Goal: Task Accomplishment & Management: Use online tool/utility

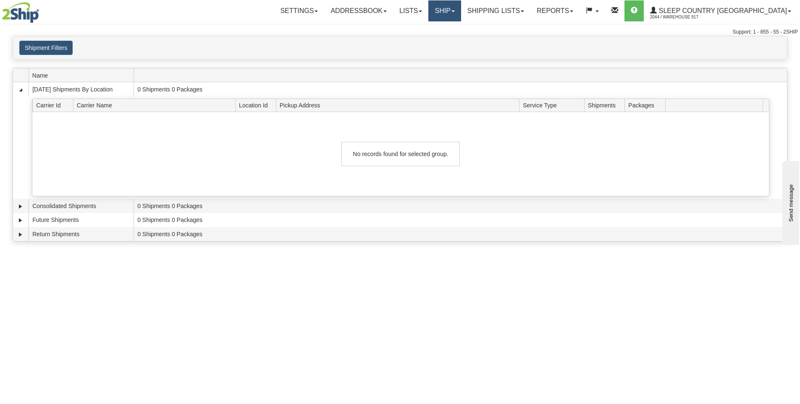
click at [461, 8] on link "Ship" at bounding box center [444, 10] width 32 height 21
click at [461, 27] on link "Ship Screen" at bounding box center [423, 29] width 76 height 11
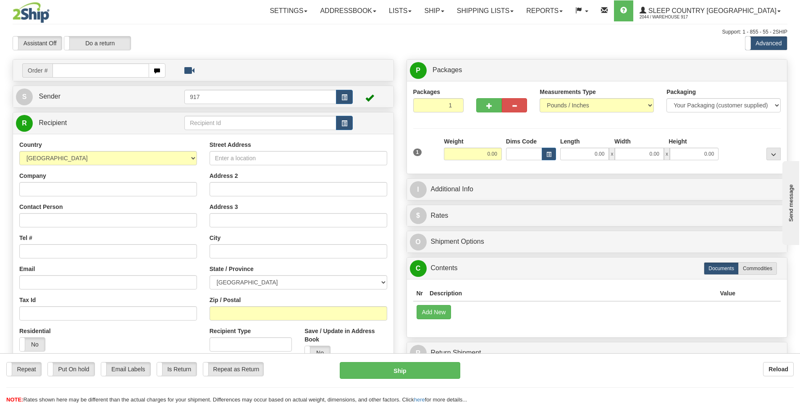
click at [112, 76] on input "text" at bounding box center [100, 70] width 97 height 14
type input "9000I126697"
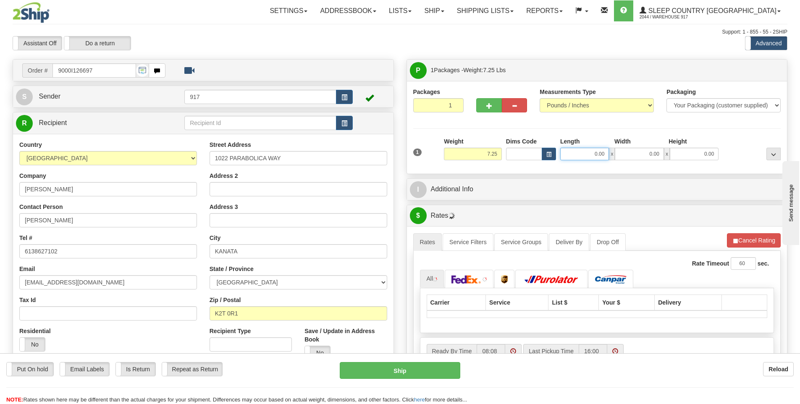
click at [590, 155] on input "0.00" at bounding box center [584, 154] width 49 height 13
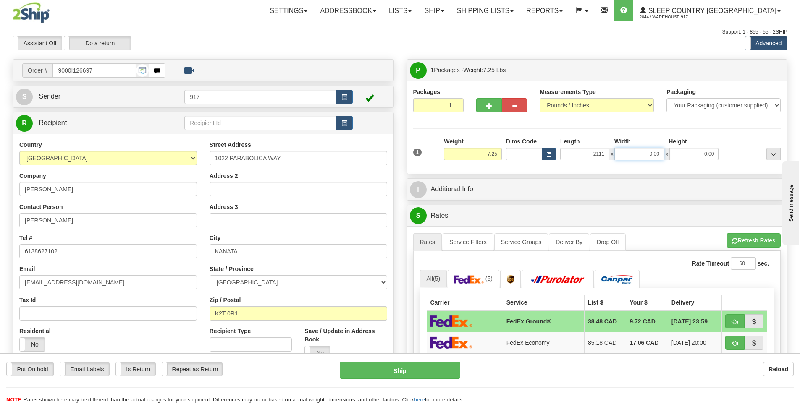
type input "2111.00"
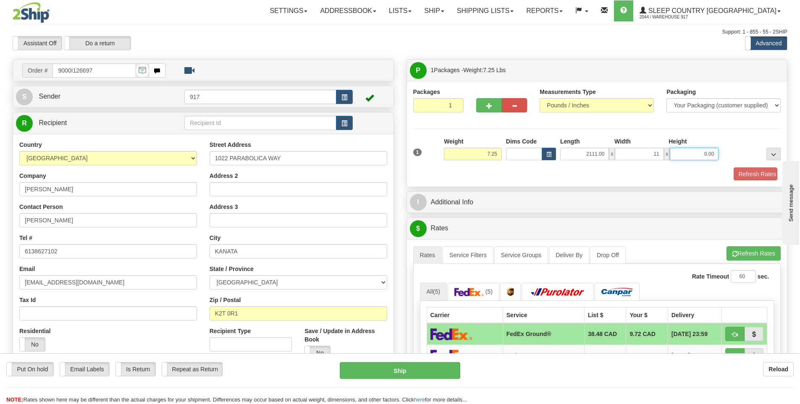
type input "11.00"
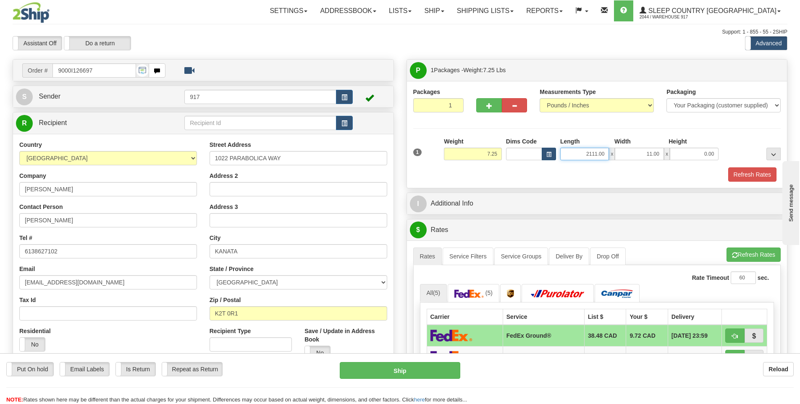
drag, startPoint x: 596, startPoint y: 154, endPoint x: 549, endPoint y: 147, distance: 47.5
click at [549, 147] on div "Dims Code Length Width Height x" at bounding box center [612, 148] width 217 height 23
type input "21.00"
type input "11.00"
click at [754, 177] on button "Refresh Rates" at bounding box center [752, 175] width 48 height 14
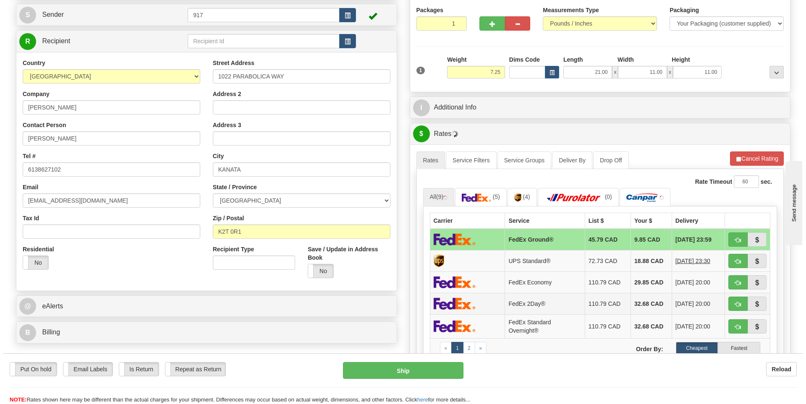
scroll to position [84, 0]
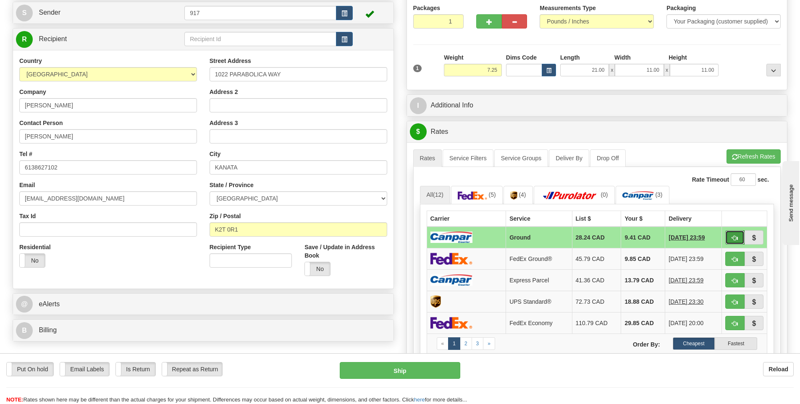
click at [732, 239] on span "button" at bounding box center [735, 238] width 6 height 5
type input "1"
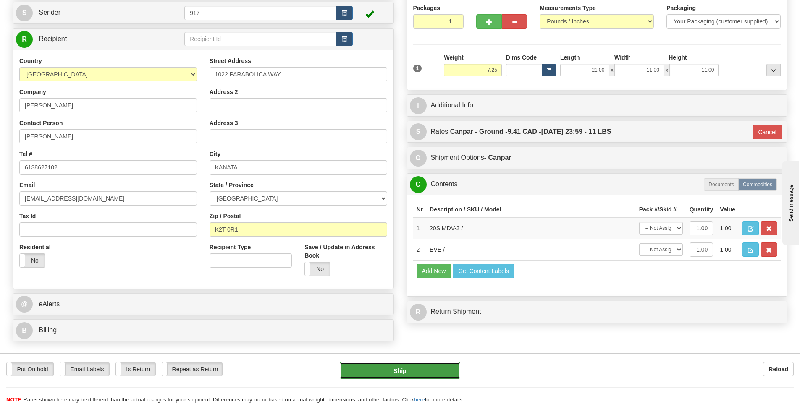
click at [394, 365] on button "Ship" at bounding box center [400, 370] width 121 height 17
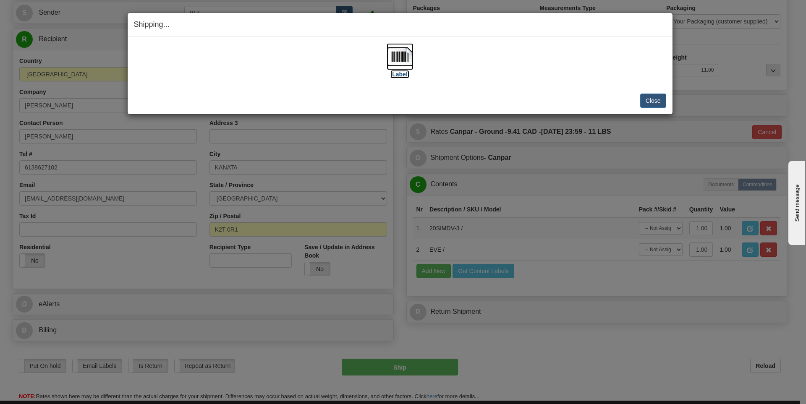
click at [400, 57] on img at bounding box center [400, 56] width 27 height 27
click at [662, 100] on button "Close" at bounding box center [653, 101] width 26 height 14
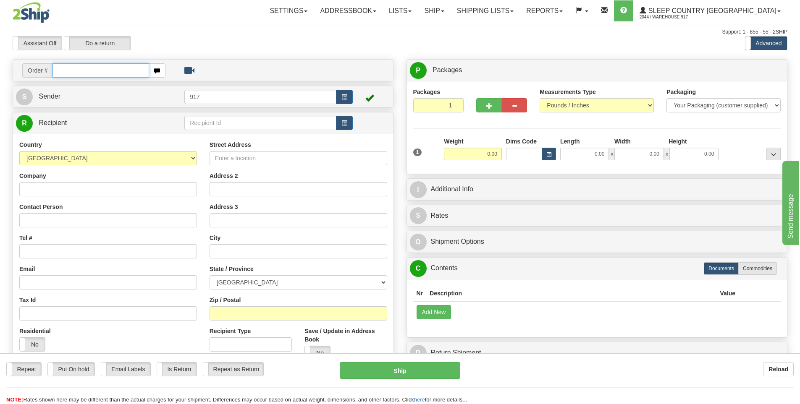
click at [126, 76] on input "text" at bounding box center [100, 70] width 97 height 14
type input "9000I126601"
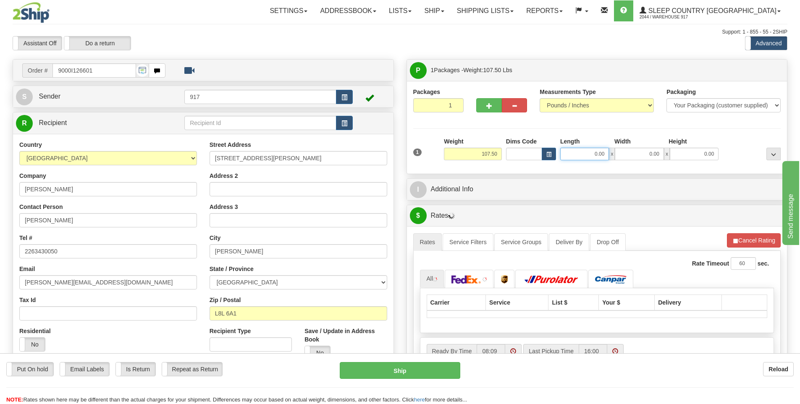
click at [593, 155] on input "0.00" at bounding box center [584, 154] width 49 height 13
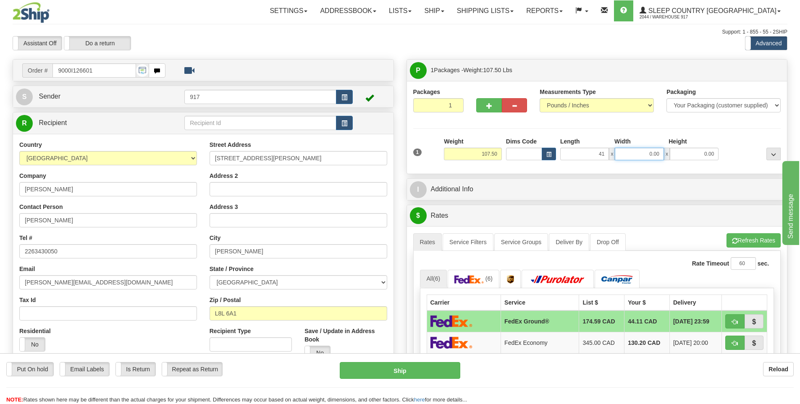
type input "41.00"
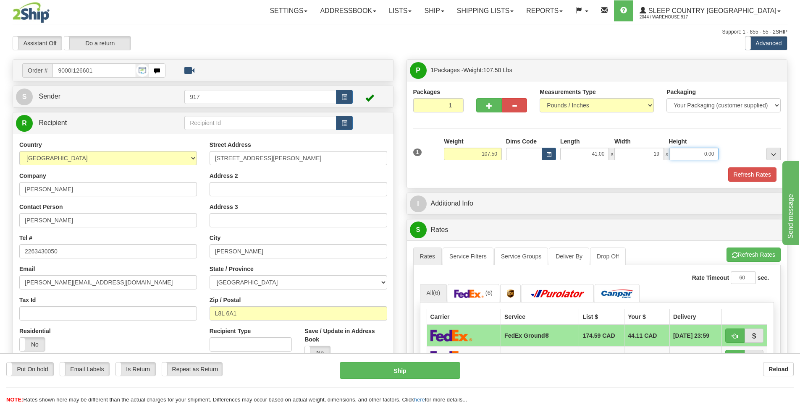
type input "19.00"
click at [743, 178] on button "Refresh Rates" at bounding box center [752, 175] width 48 height 14
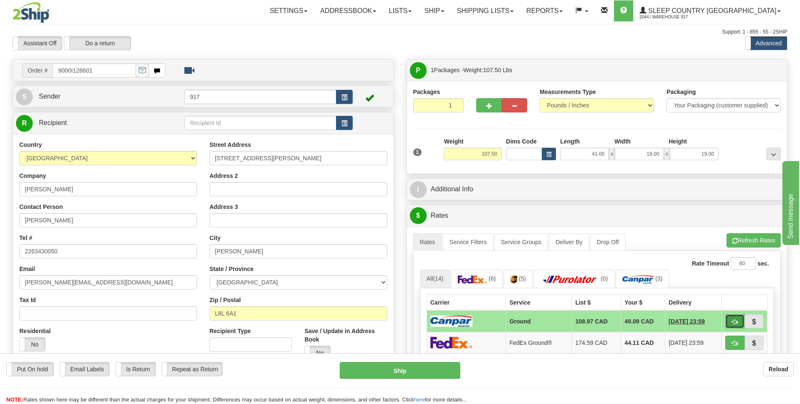
click at [732, 321] on span "button" at bounding box center [735, 322] width 6 height 5
type input "1"
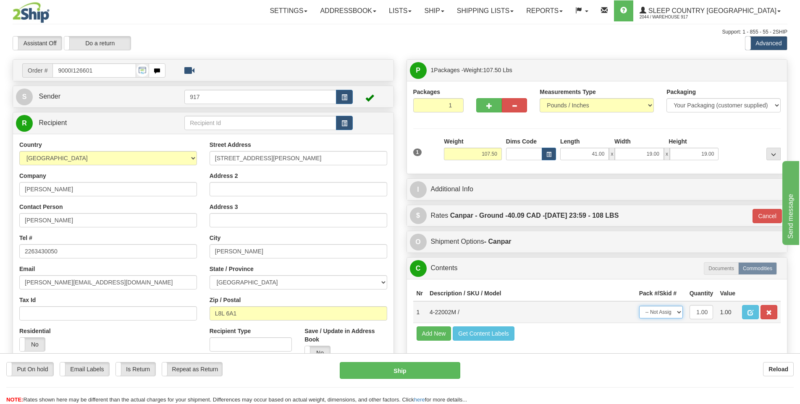
click at [662, 310] on select "-- Not Assigned -- Package 1" at bounding box center [661, 312] width 44 height 13
click at [421, 372] on button "Ship" at bounding box center [400, 370] width 121 height 17
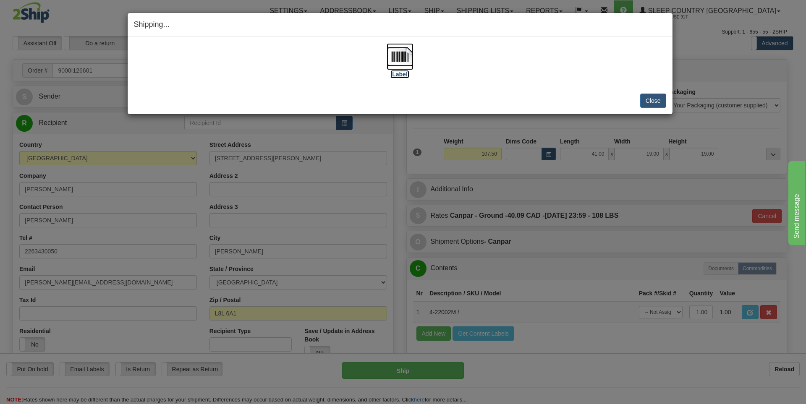
click at [401, 63] on img at bounding box center [400, 56] width 27 height 27
click at [659, 102] on button "Close" at bounding box center [653, 101] width 26 height 14
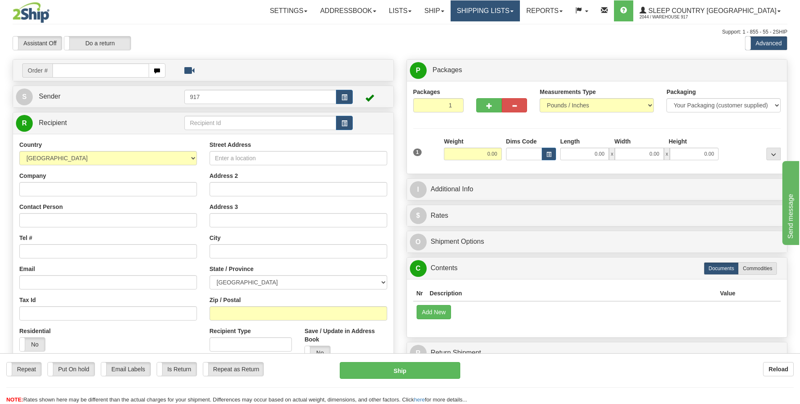
click at [520, 7] on link "Shipping lists" at bounding box center [485, 10] width 69 height 21
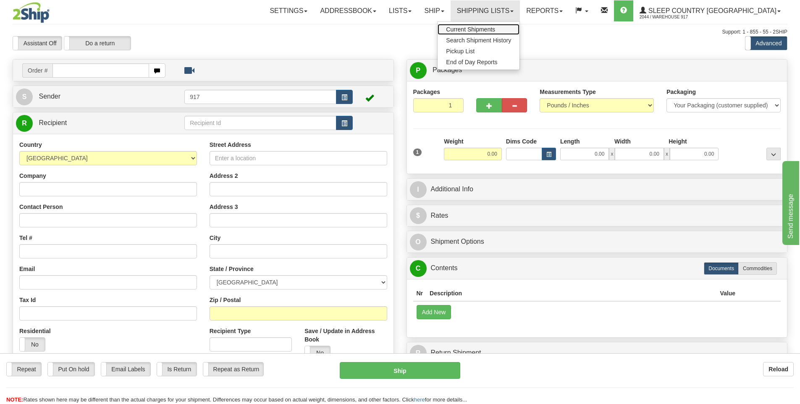
click at [519, 29] on link "Current Shipments" at bounding box center [479, 29] width 82 height 11
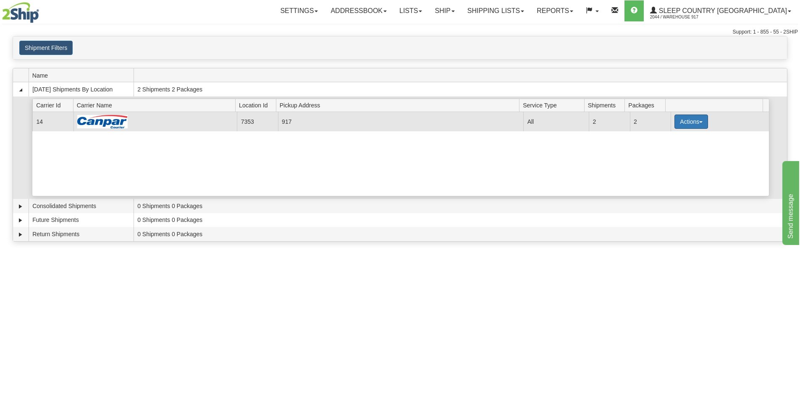
click at [689, 118] on button "Actions" at bounding box center [691, 122] width 34 height 14
click at [676, 148] on link "Close" at bounding box center [673, 148] width 67 height 11
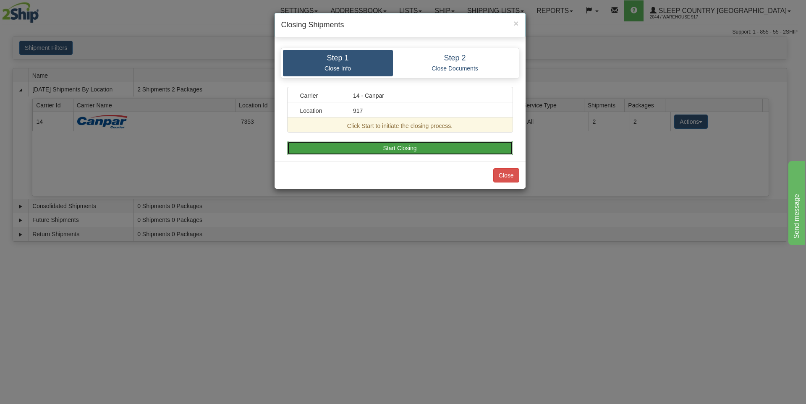
click at [496, 147] on button "Start Closing" at bounding box center [400, 148] width 226 height 14
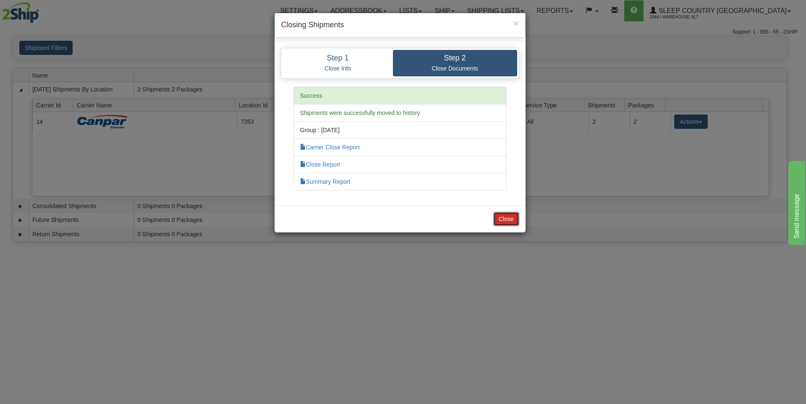
click at [509, 218] on button "Close" at bounding box center [506, 219] width 26 height 14
